Goal: Information Seeking & Learning: Understand process/instructions

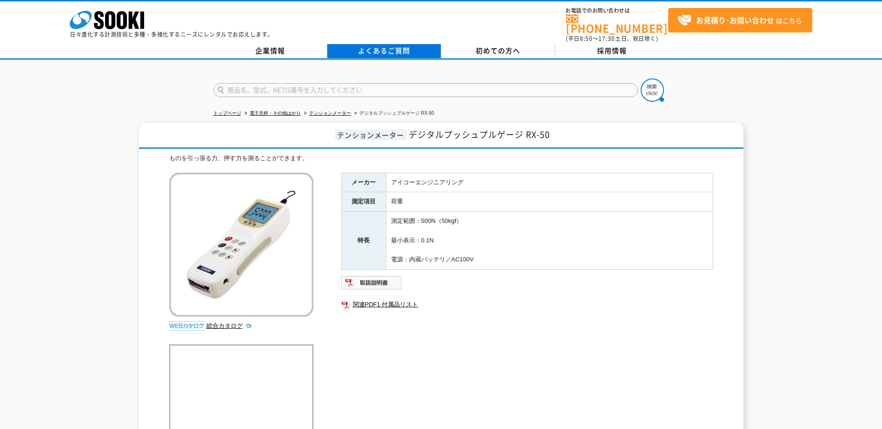
click at [359, 48] on link "よくあるご質問" at bounding box center [384, 51] width 114 height 14
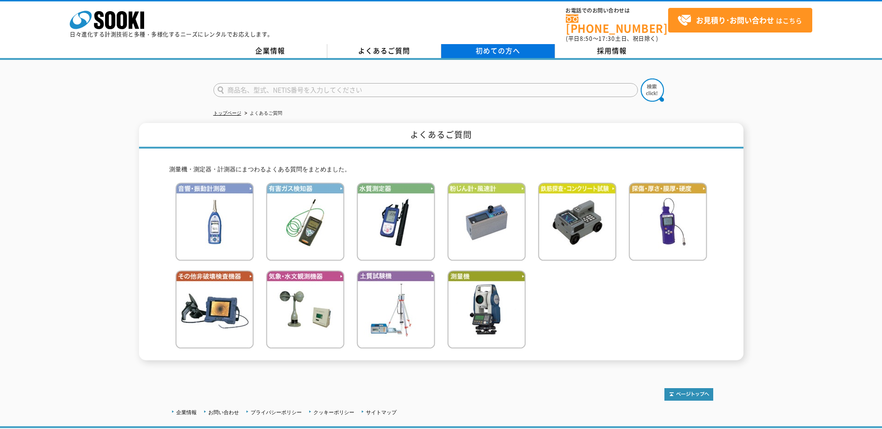
click at [507, 46] on span "初めての方へ" at bounding box center [497, 51] width 45 height 10
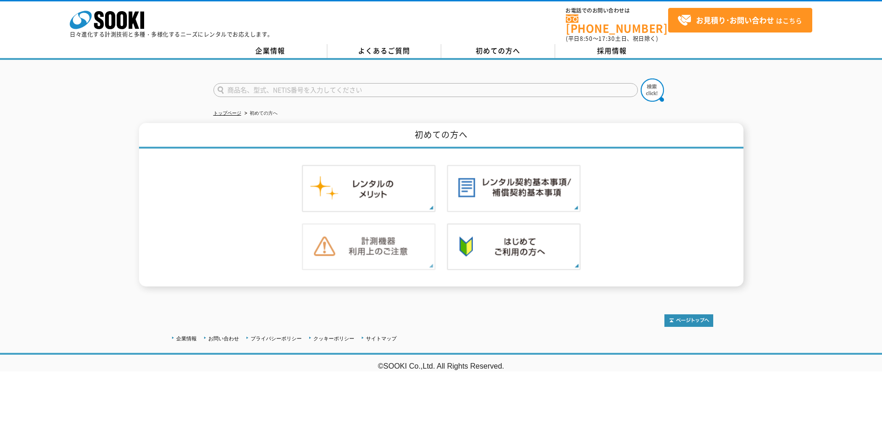
click at [381, 251] on img at bounding box center [369, 247] width 134 height 47
